Goal: Task Accomplishment & Management: Use online tool/utility

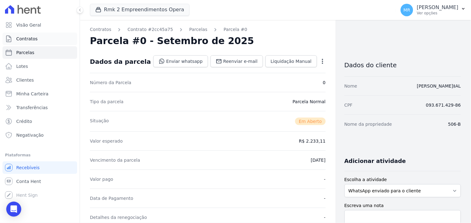
click at [21, 38] on span "Contratos" at bounding box center [26, 39] width 21 height 6
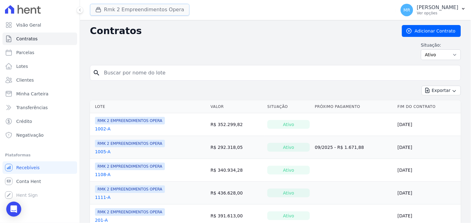
click at [106, 9] on button "Rmk 2 Empreendimentos Opera" at bounding box center [140, 10] width 100 height 12
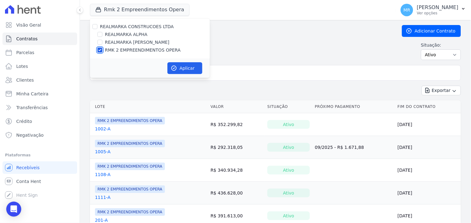
click at [99, 51] on input "RMK 2 EMPREENDIMENTOS OPERA" at bounding box center [99, 49] width 5 height 5
checkbox input "false"
click at [100, 42] on input "REALMARKA REALE" at bounding box center [99, 42] width 5 height 5
checkbox input "true"
drag, startPoint x: 171, startPoint y: 61, endPoint x: 177, endPoint y: 65, distance: 7.6
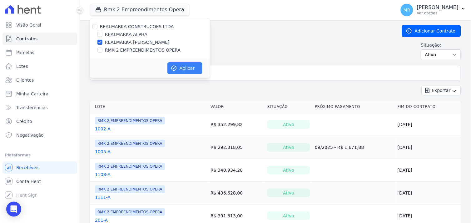
click at [173, 62] on div "Aplicar" at bounding box center [150, 67] width 120 height 19
click at [180, 66] on button "Aplicar" at bounding box center [184, 68] width 35 height 12
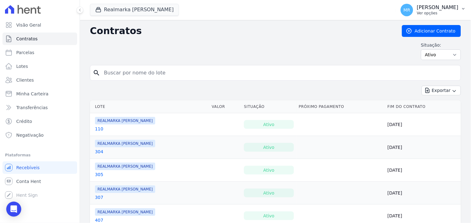
click at [441, 11] on p "Ver opções" at bounding box center [438, 13] width 42 height 5
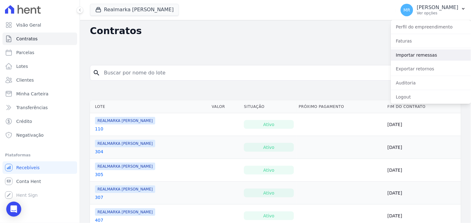
click at [420, 57] on link "Importar remessas" at bounding box center [431, 54] width 80 height 11
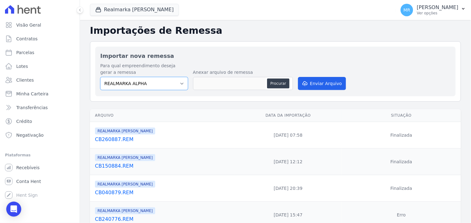
click at [177, 83] on select "REALMARKA ALPHA REALMARKA REALE RMK 2 EMPREENDIMENTOS OPERA" at bounding box center [144, 83] width 88 height 13
select select "76c98966-fbae-428e-aea9-71c3dfcf0e62"
click at [100, 77] on select "REALMARKA ALPHA REALMARKA REALE RMK 2 EMPREENDIMENTOS OPERA" at bounding box center [144, 83] width 88 height 13
click at [278, 83] on button "Procurar" at bounding box center [278, 83] width 22 height 10
type input "CB040993.REM"
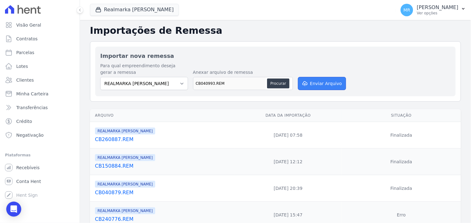
click at [326, 82] on button "Enviar Arquivo" at bounding box center [322, 83] width 48 height 13
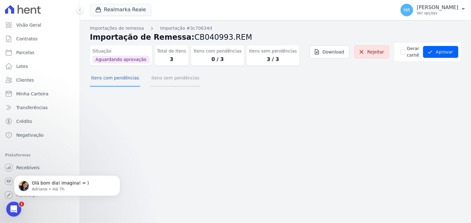
click at [174, 80] on button "Itens sem pendências" at bounding box center [175, 78] width 50 height 16
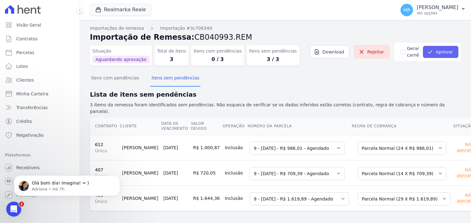
click at [440, 52] on button "Aprovar" at bounding box center [440, 52] width 35 height 12
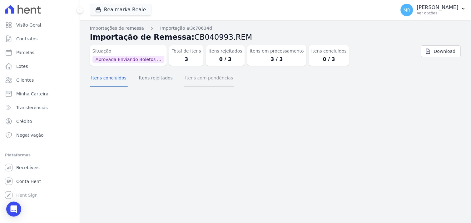
click at [197, 79] on button "Itens com pendências" at bounding box center [209, 78] width 50 height 16
click at [148, 80] on button "Itens rejeitados" at bounding box center [156, 78] width 36 height 16
click at [102, 77] on button "Itens concluídos" at bounding box center [109, 78] width 38 height 16
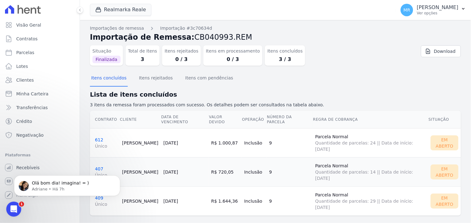
click at [355, 61] on div "Situação Finalizada Total de Itens 3 Itens rejeitados 0 / 3 Itens em processame…" at bounding box center [244, 54] width 309 height 23
click at [56, 186] on p "Adriane • Há 7h" at bounding box center [72, 189] width 81 height 6
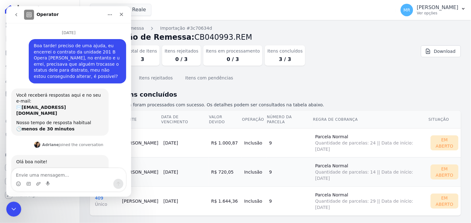
scroll to position [16, 0]
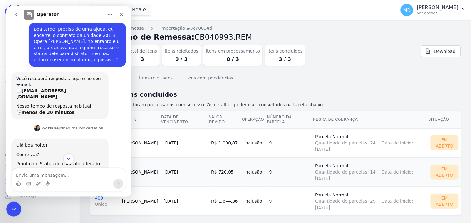
click at [16, 12] on icon "go back" at bounding box center [15, 14] width 5 height 5
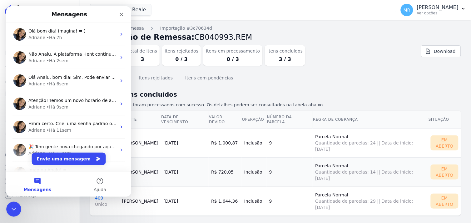
click at [215, 12] on div "Realmarka Reale REALMARKA CONSTRUCOES LTDA REALMARKA ALPHA REALMARKA REALE RMK …" at bounding box center [241, 10] width 303 height 21
click at [120, 15] on icon "Fechar" at bounding box center [121, 13] width 3 height 3
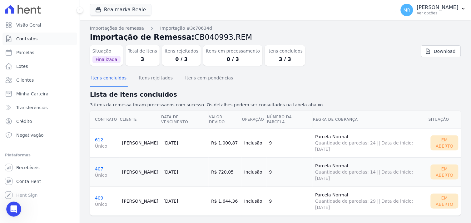
click at [23, 38] on span "Contratos" at bounding box center [26, 39] width 21 height 6
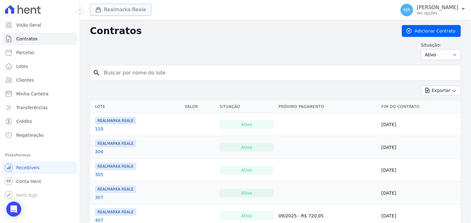
click at [116, 11] on button "Realmarka Reale" at bounding box center [121, 10] width 62 height 12
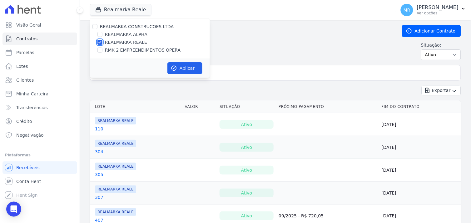
click at [100, 44] on input "REALMARKA REALE" at bounding box center [99, 42] width 5 height 5
checkbox input "false"
click at [100, 34] on input "REALMARKA ALPHA" at bounding box center [99, 34] width 5 height 5
checkbox input "true"
click at [181, 67] on button "Aplicar" at bounding box center [184, 68] width 35 height 12
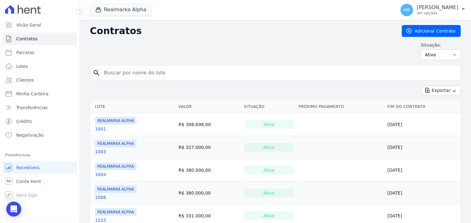
click at [110, 75] on input "search" at bounding box center [279, 73] width 358 height 12
type input "1208"
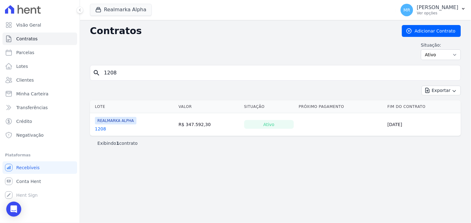
click at [99, 131] on link "1208" at bounding box center [100, 129] width 11 height 6
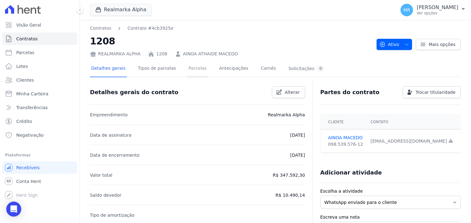
click at [194, 69] on link "Parcelas" at bounding box center [197, 69] width 21 height 17
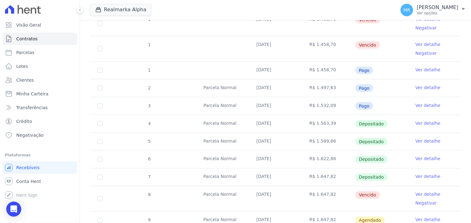
scroll to position [173, 0]
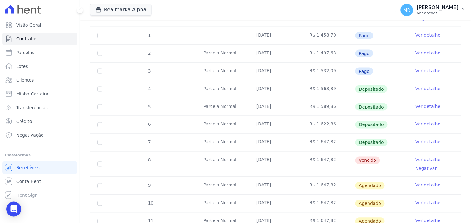
click at [441, 9] on p "[PERSON_NAME]" at bounding box center [438, 7] width 42 height 6
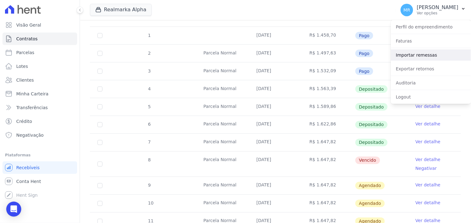
click at [418, 55] on link "Importar remessas" at bounding box center [431, 54] width 80 height 11
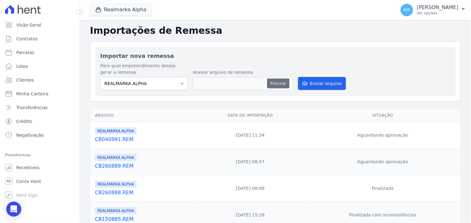
click at [277, 85] on button "Procurar" at bounding box center [278, 83] width 22 height 10
type input "CB040994.REM"
click at [323, 86] on button "Enviar Arquivo" at bounding box center [322, 83] width 48 height 13
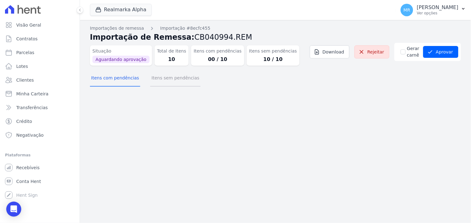
click at [158, 81] on button "Itens sem pendências" at bounding box center [175, 78] width 50 height 16
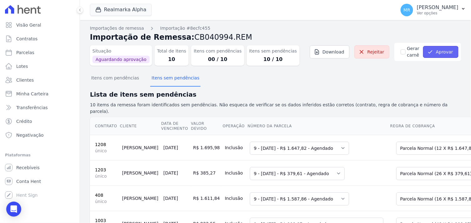
click at [435, 53] on button "Aprovar" at bounding box center [440, 52] width 35 height 12
